Goal: Navigation & Orientation: Locate item on page

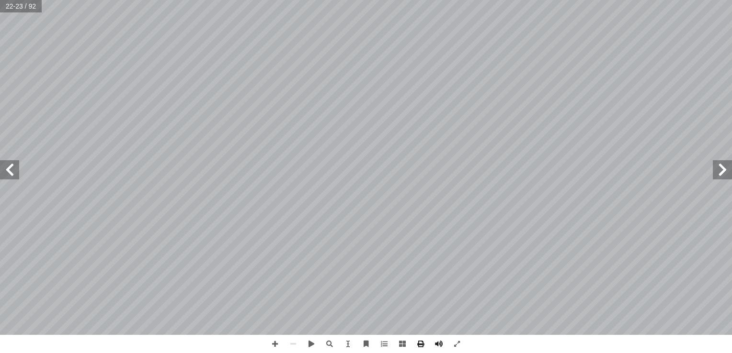
click at [729, 168] on span at bounding box center [721, 169] width 19 height 19
click at [717, 172] on span at bounding box center [721, 169] width 19 height 19
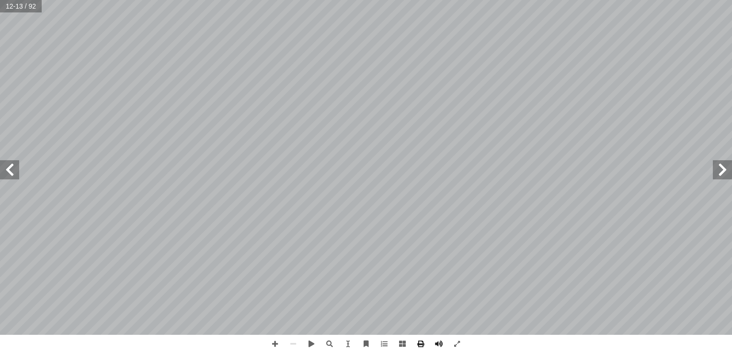
click at [726, 166] on span at bounding box center [721, 169] width 19 height 19
click at [17, 169] on span at bounding box center [9, 169] width 19 height 19
click at [18, 176] on span at bounding box center [9, 169] width 19 height 19
click at [727, 166] on span at bounding box center [721, 169] width 19 height 19
